Goal: Transaction & Acquisition: Download file/media

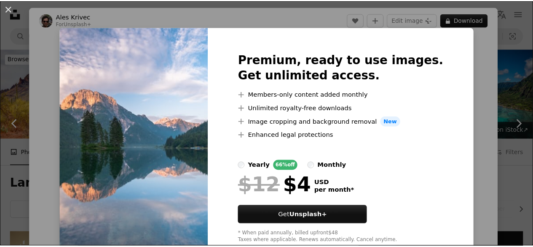
scroll to position [632, 0]
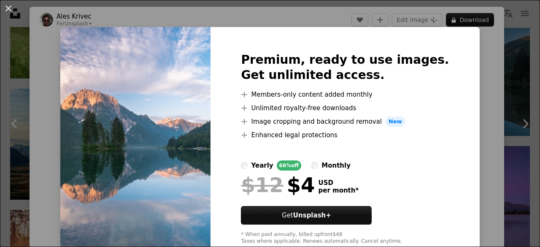
click at [468, 85] on div "An X shape Premium, ready to use images. Get unlimited access. A plus sign Memb…" at bounding box center [270, 123] width 540 height 247
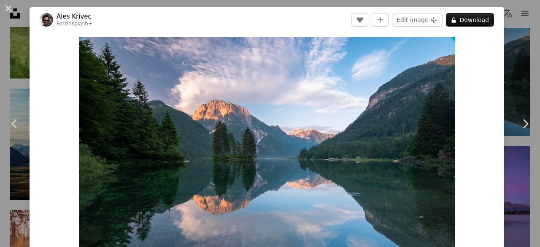
click at [12, 11] on button "An X shape" at bounding box center [8, 8] width 10 height 10
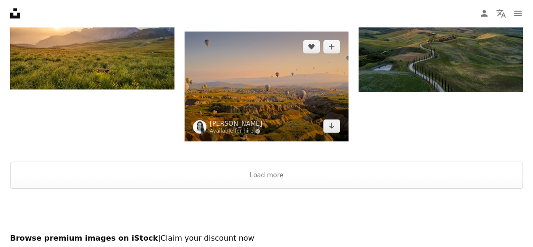
scroll to position [1054, 0]
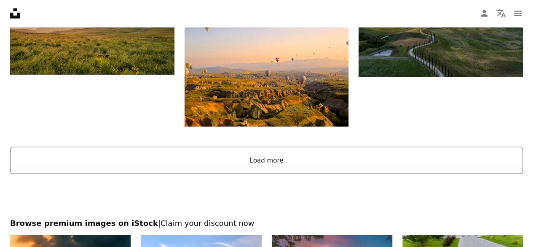
click at [273, 159] on button "Load more" at bounding box center [266, 160] width 513 height 27
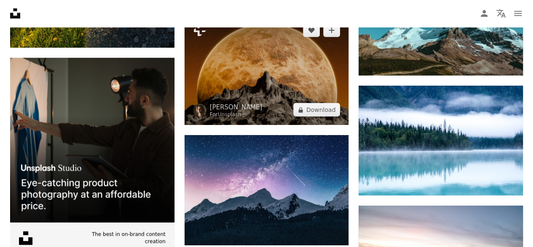
scroll to position [1307, 0]
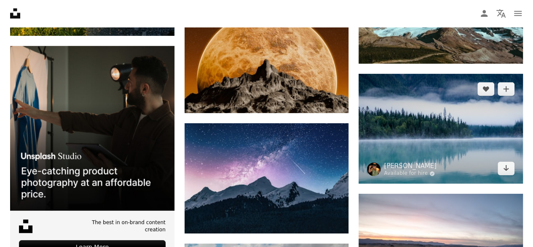
click at [420, 138] on img at bounding box center [441, 129] width 164 height 110
click at [445, 131] on img at bounding box center [441, 129] width 164 height 110
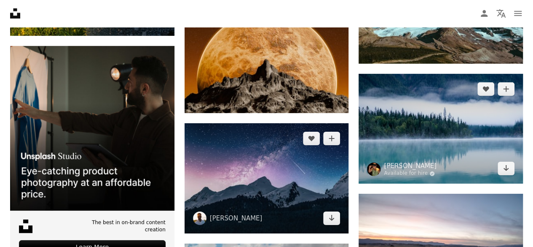
scroll to position [1349, 0]
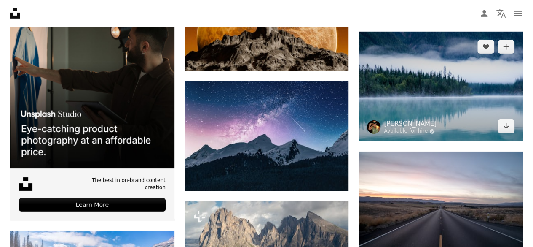
click at [465, 99] on img at bounding box center [441, 87] width 164 height 110
click at [451, 90] on img at bounding box center [441, 87] width 164 height 110
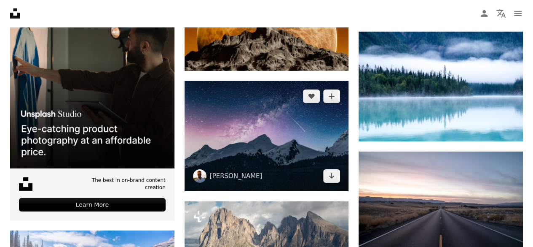
click at [294, 134] on img at bounding box center [267, 136] width 164 height 110
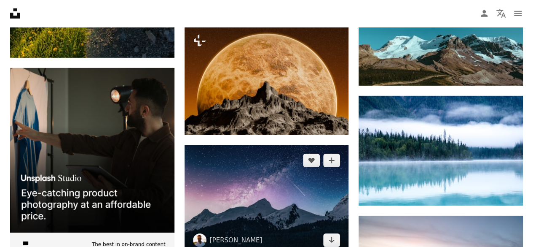
scroll to position [1265, 0]
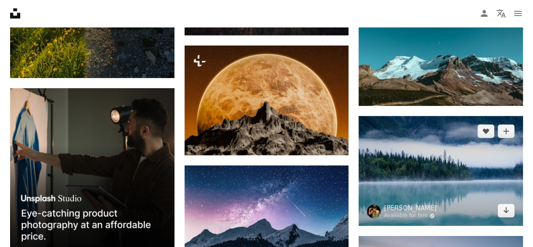
click at [411, 137] on img at bounding box center [441, 171] width 164 height 110
